Goal: Find specific page/section: Find specific page/section

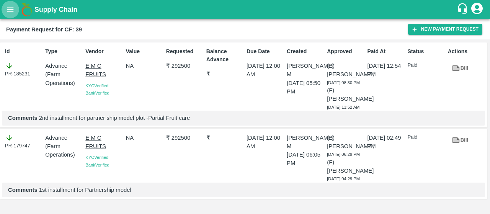
click at [16, 7] on button "open drawer" at bounding box center [11, 10] width 18 height 18
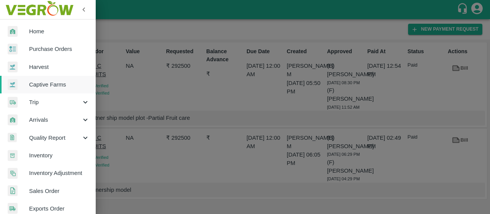
scroll to position [51, 0]
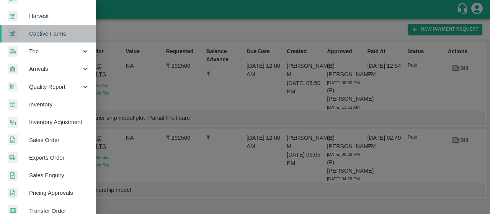
click at [79, 28] on link "Captive Farms" at bounding box center [48, 34] width 96 height 18
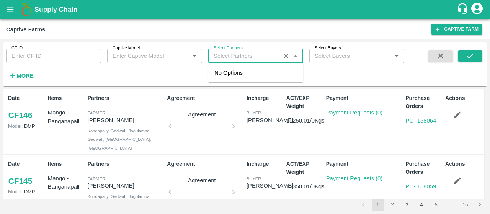
click at [217, 55] on input "Select Partners" at bounding box center [244, 56] width 68 height 10
click at [257, 75] on div "Tandra Pratab Reddy-, -8500809090" at bounding box center [257, 76] width 80 height 17
type input "Tandra Pratab Reddy-, -8500809090"
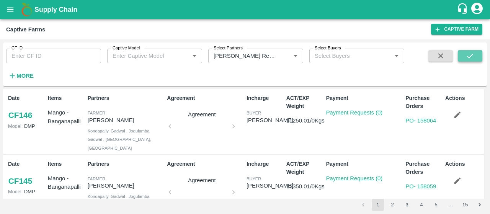
click at [472, 53] on icon "submit" at bounding box center [470, 56] width 8 height 8
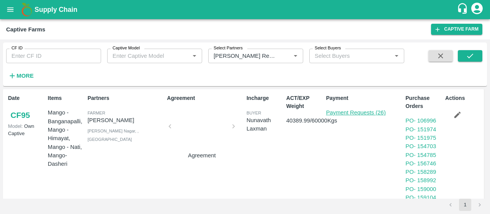
click at [348, 114] on link "Payment Requests (26)" at bounding box center [356, 112] width 60 height 6
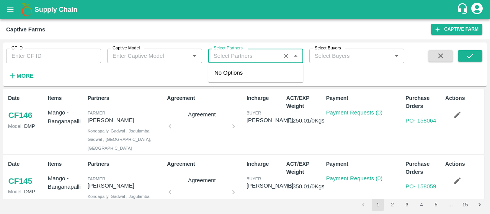
click at [263, 56] on input "Select Partners" at bounding box center [244, 56] width 68 height 10
click at [245, 77] on div "Tandra Pratab Reddy-, -8500809090" at bounding box center [257, 76] width 80 height 17
type input "Tandra Pratab Reddy-, -8500809090"
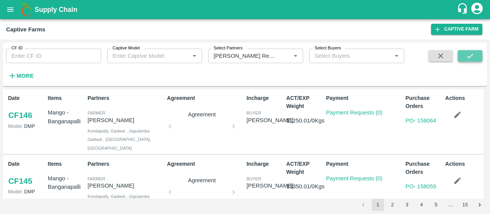
click at [470, 57] on icon "submit" at bounding box center [470, 56] width 6 height 5
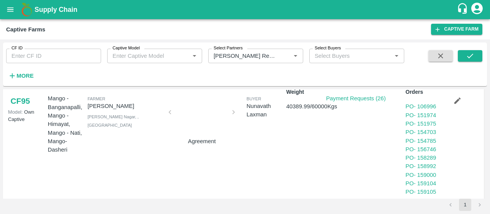
scroll to position [15, 0]
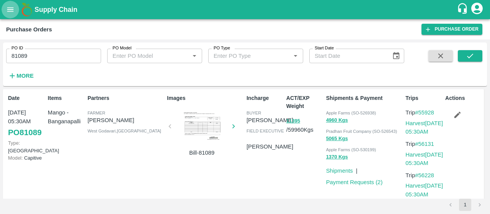
click at [4, 10] on button "open drawer" at bounding box center [11, 10] width 18 height 18
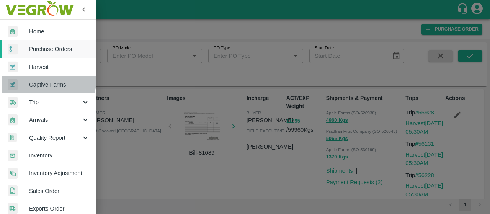
click at [38, 78] on link "Captive Farms" at bounding box center [48, 85] width 96 height 18
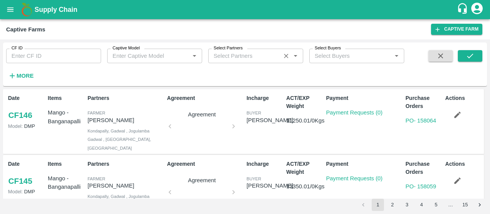
click at [220, 62] on div "Select Partners   *" at bounding box center [255, 56] width 95 height 15
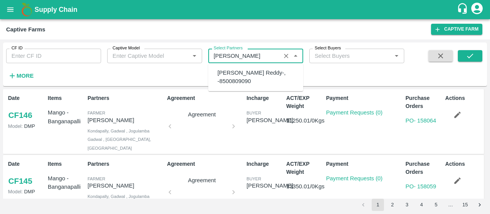
click at [256, 82] on div "Tandra Pratab Reddy-, -8500809090" at bounding box center [257, 76] width 80 height 17
type input "Tandra Pratab Reddy-, -8500809090"
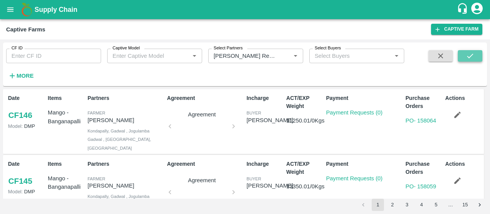
click at [478, 60] on button "submit" at bounding box center [470, 55] width 24 height 11
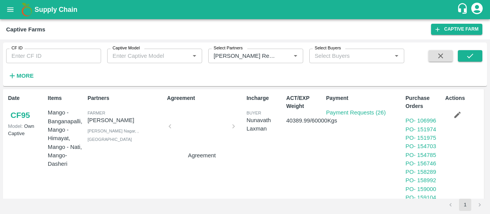
click at [94, 174] on div "Partners Farmer Tandra Pratab Reddy Peeram Cheru, Mahabub Nagar, , Telangana" at bounding box center [125, 180] width 80 height 179
click at [427, 118] on link "PO - 106996" at bounding box center [420, 120] width 31 height 6
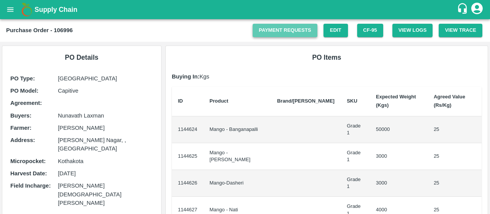
click at [289, 33] on link "Payment Requests" at bounding box center [284, 30] width 65 height 13
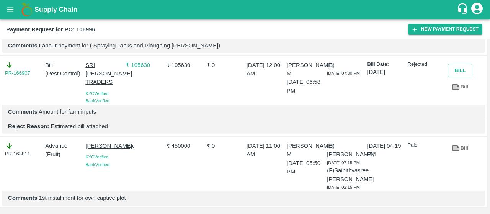
scroll to position [791, 0]
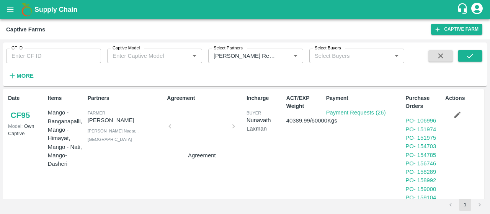
scroll to position [15, 0]
